Goal: Information Seeking & Learning: Understand process/instructions

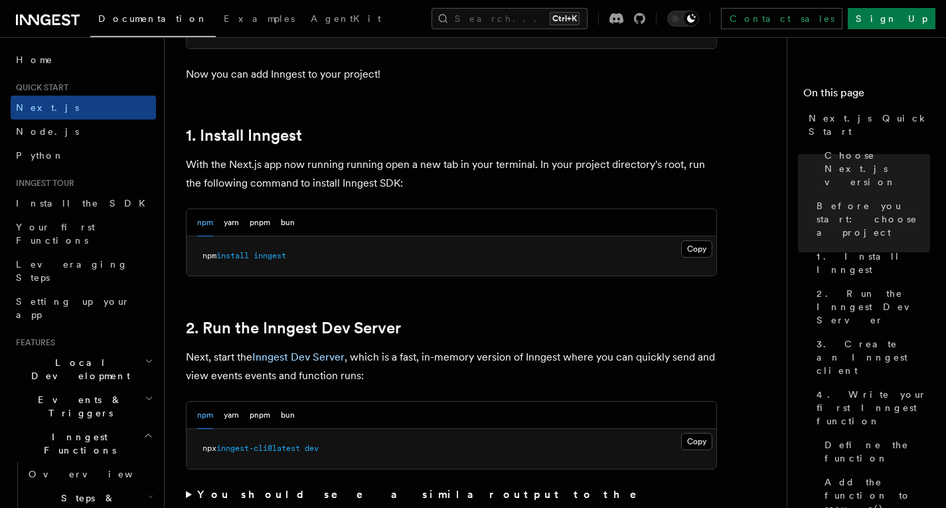
click at [689, 437] on button "Copy Copied" at bounding box center [696, 441] width 31 height 17
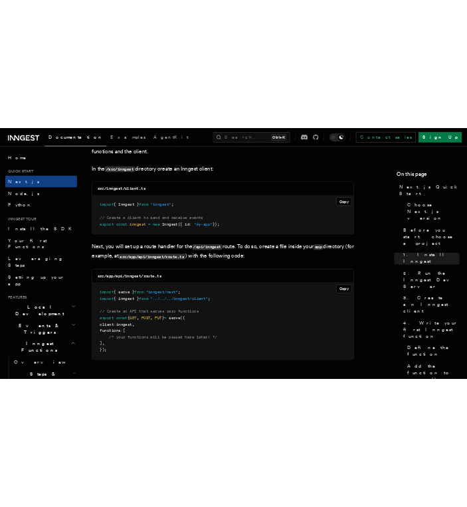
scroll to position [1688, 0]
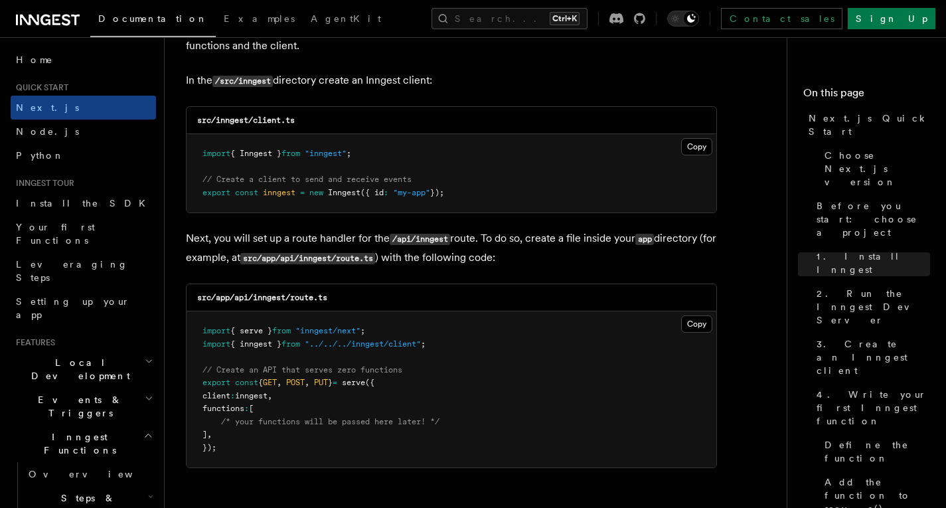
click at [369, 292] on div "src/app/api/inngest/route.ts" at bounding box center [452, 297] width 530 height 27
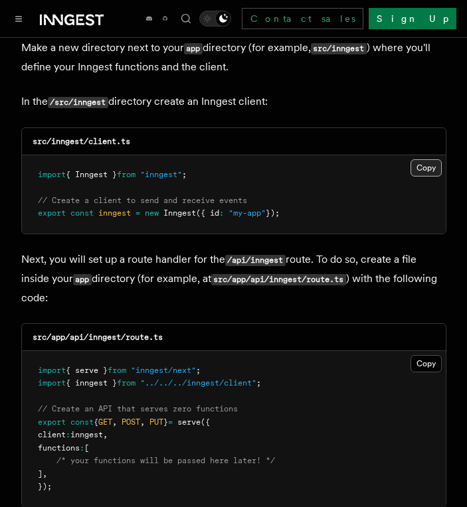
click at [426, 159] on button "Copy Copied" at bounding box center [425, 167] width 31 height 17
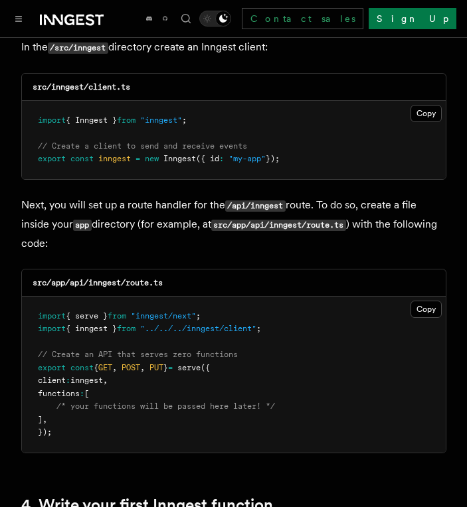
scroll to position [1744, 0]
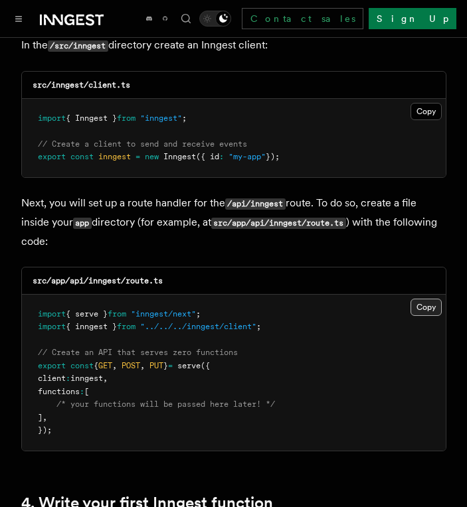
click at [420, 299] on button "Copy Copied" at bounding box center [425, 307] width 31 height 17
drag, startPoint x: 91, startPoint y: 246, endPoint x: 173, endPoint y: 244, distance: 81.7
click at [173, 268] on div "src/app/api/inngest/route.ts" at bounding box center [234, 281] width 424 height 27
copy code "inngest/route.ts"
click at [426, 299] on button "Copy Copied" at bounding box center [425, 307] width 31 height 17
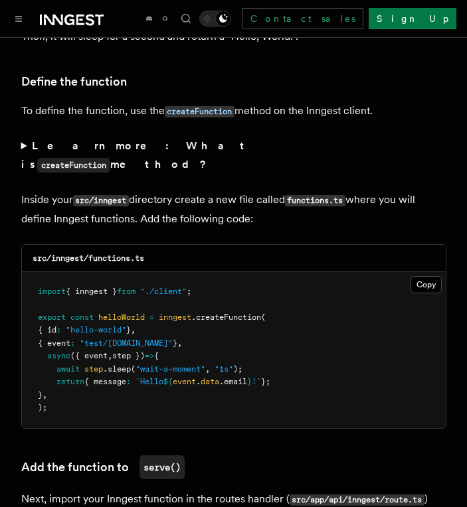
scroll to position [2279, 0]
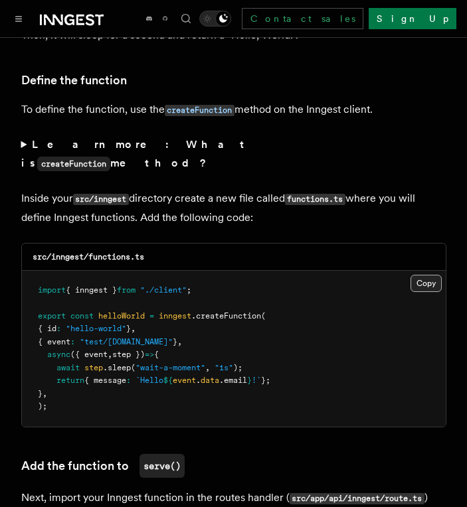
click at [423, 275] on button "Copy Copied" at bounding box center [425, 283] width 31 height 17
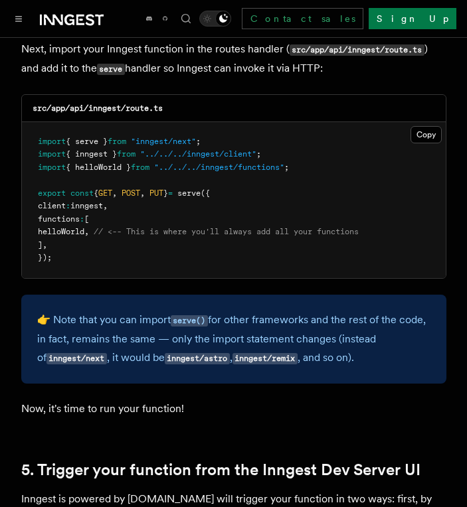
scroll to position [2728, 0]
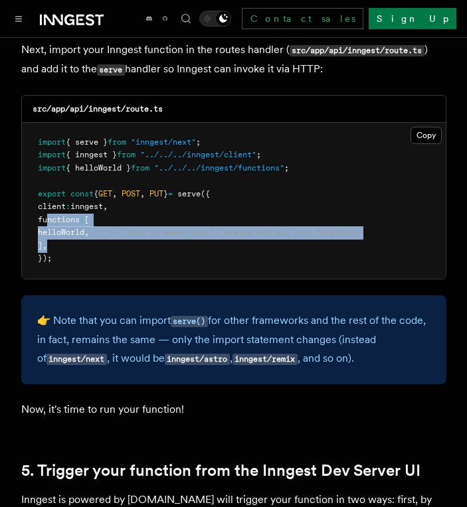
drag, startPoint x: 48, startPoint y: 169, endPoint x: 61, endPoint y: 194, distance: 27.9
click at [61, 194] on pre "import { serve } from "inngest/next" ; import { inngest } from "../../../innges…" at bounding box center [234, 201] width 424 height 156
